Goal: Navigation & Orientation: Go to known website

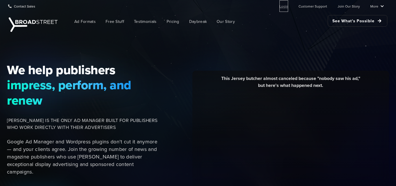
click at [287, 5] on link "Login" at bounding box center [283, 6] width 9 height 12
click at [280, 5] on ul "Login Customer Support Join Our Story More Resources Blog Partners Case Studies…" at bounding box center [327, 6] width 114 height 12
click at [287, 8] on link "Login" at bounding box center [283, 6] width 9 height 12
